Goal: Information Seeking & Learning: Learn about a topic

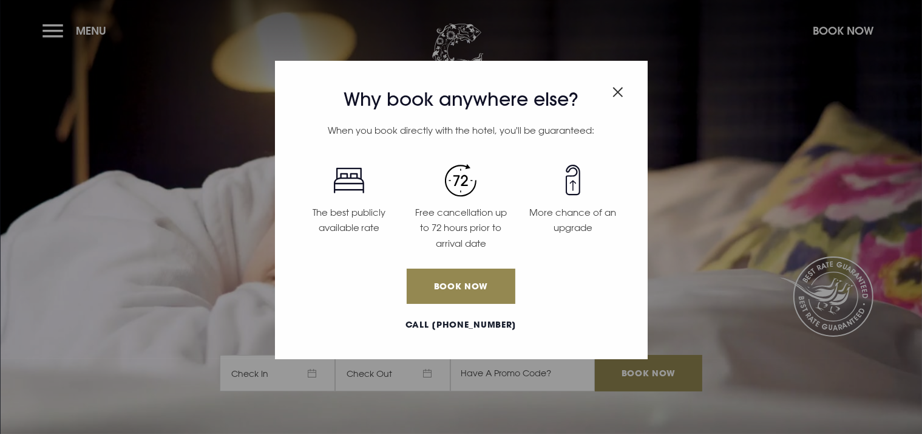
click at [41, 26] on div "Why book anywhere else? When you book directly with the hotel, you'll be guaran…" at bounding box center [461, 217] width 922 height 434
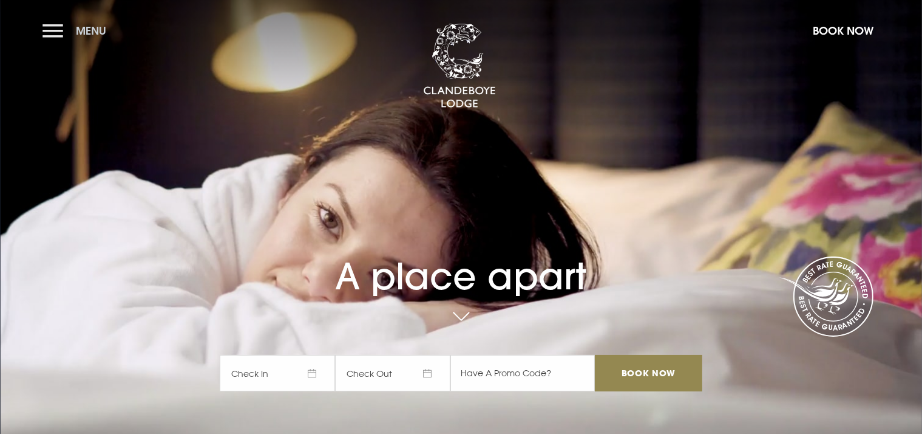
click at [51, 31] on button "Menu" at bounding box center [78, 31] width 70 height 26
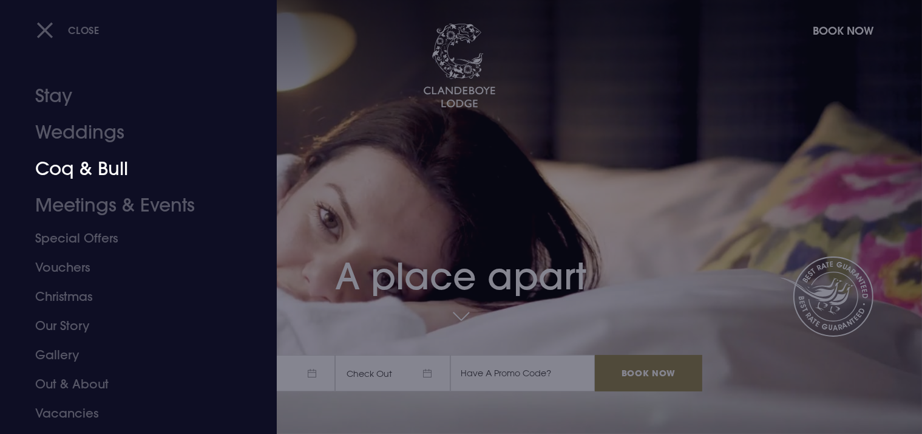
click at [64, 169] on link "Coq & Bull" at bounding box center [131, 169] width 192 height 36
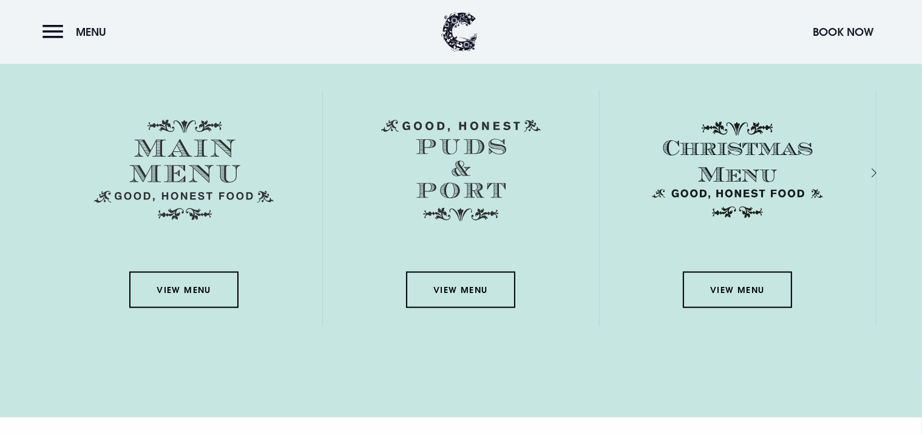
scroll to position [1822, 0]
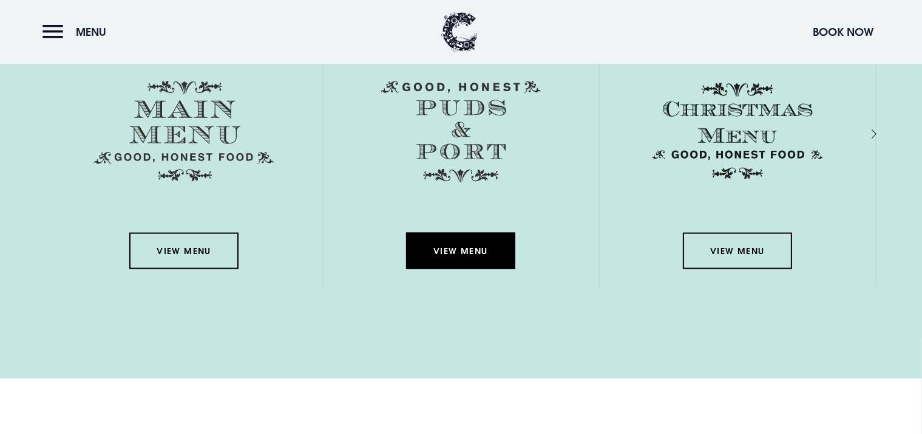
click at [438, 254] on link "View Menu" at bounding box center [460, 251] width 109 height 36
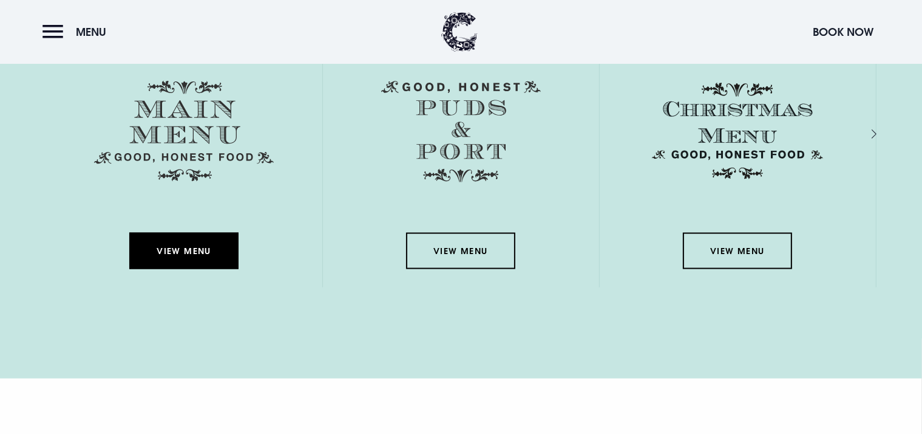
click at [188, 234] on link "View Menu" at bounding box center [183, 251] width 109 height 36
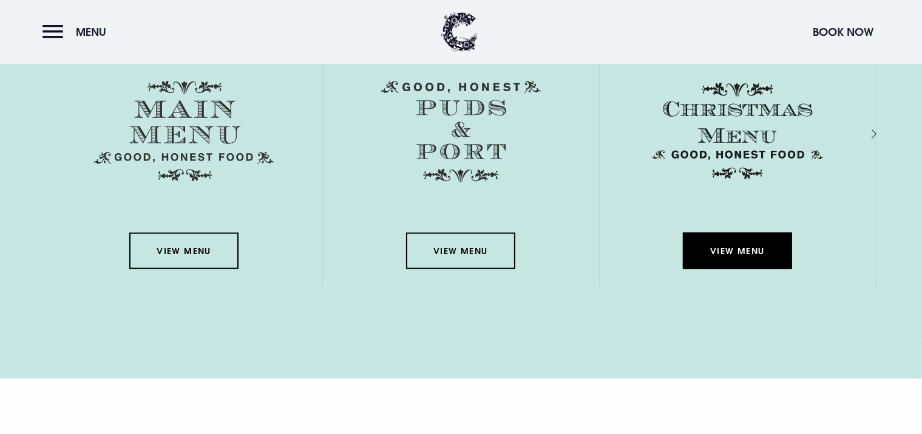
click at [726, 246] on link "View Menu" at bounding box center [737, 251] width 109 height 36
click at [51, 33] on button "Menu" at bounding box center [78, 32] width 70 height 26
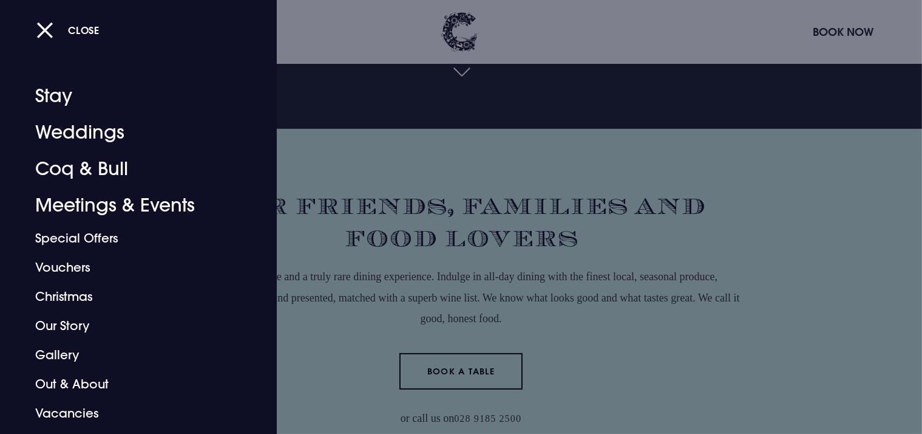
scroll to position [0, 0]
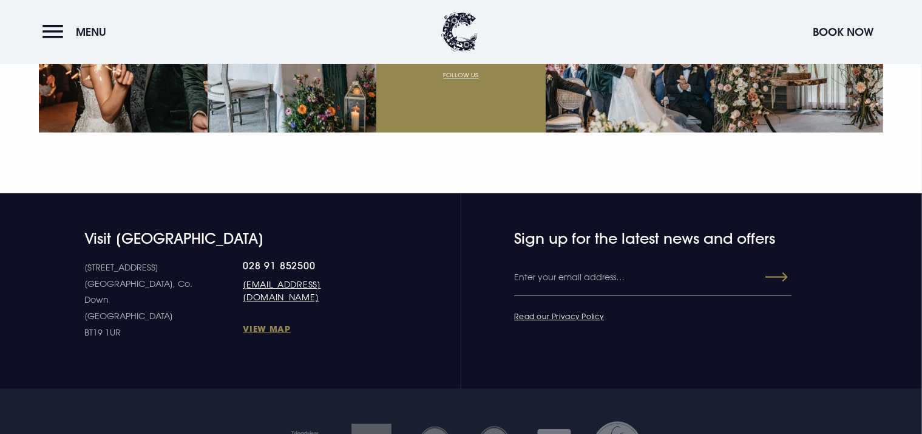
scroll to position [4409, 0]
